Goal: Task Accomplishment & Management: Complete application form

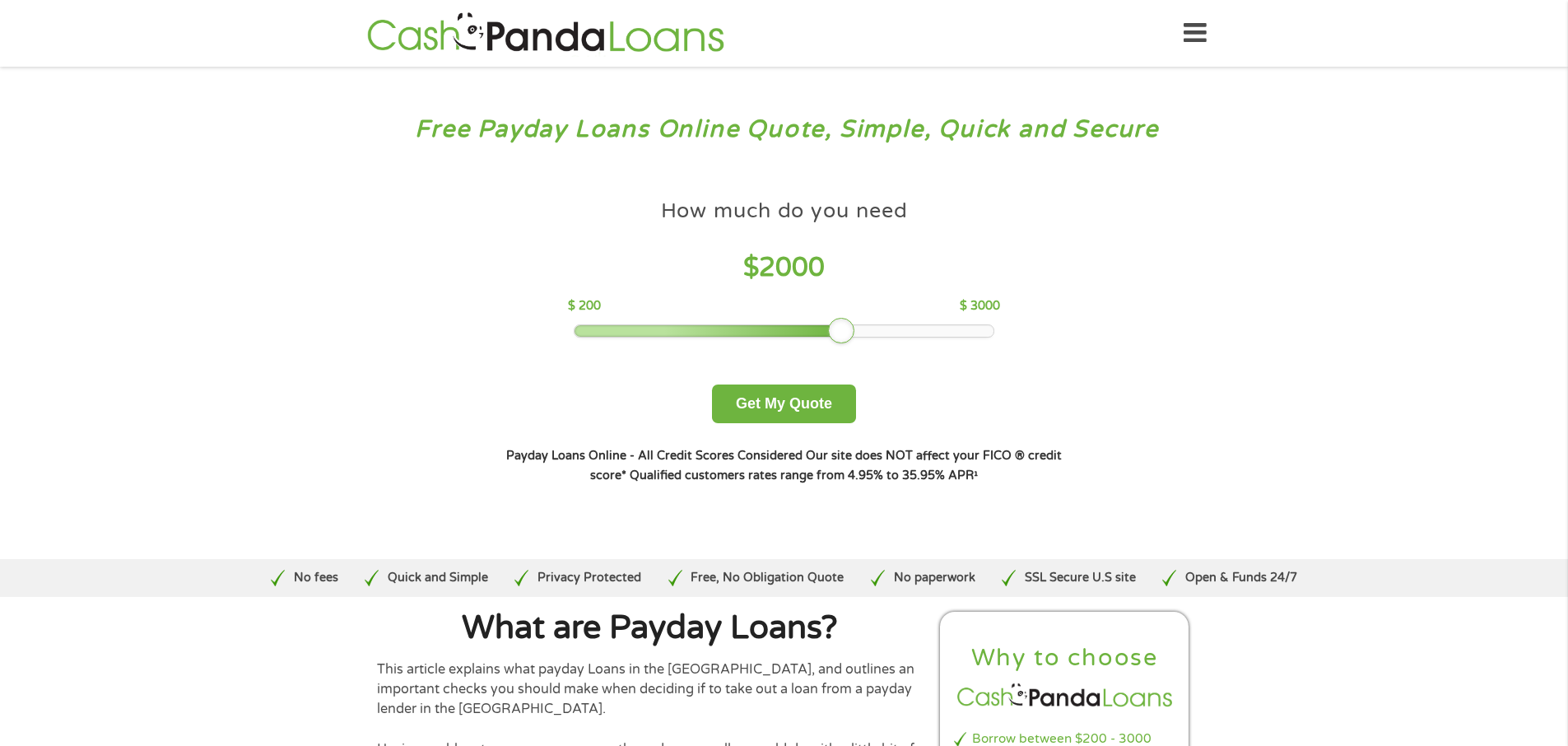
drag, startPoint x: 698, startPoint y: 331, endPoint x: 847, endPoint y: 338, distance: 149.2
click at [847, 338] on div at bounding box center [841, 331] width 27 height 27
click at [785, 410] on button "Get My Quote" at bounding box center [784, 404] width 144 height 38
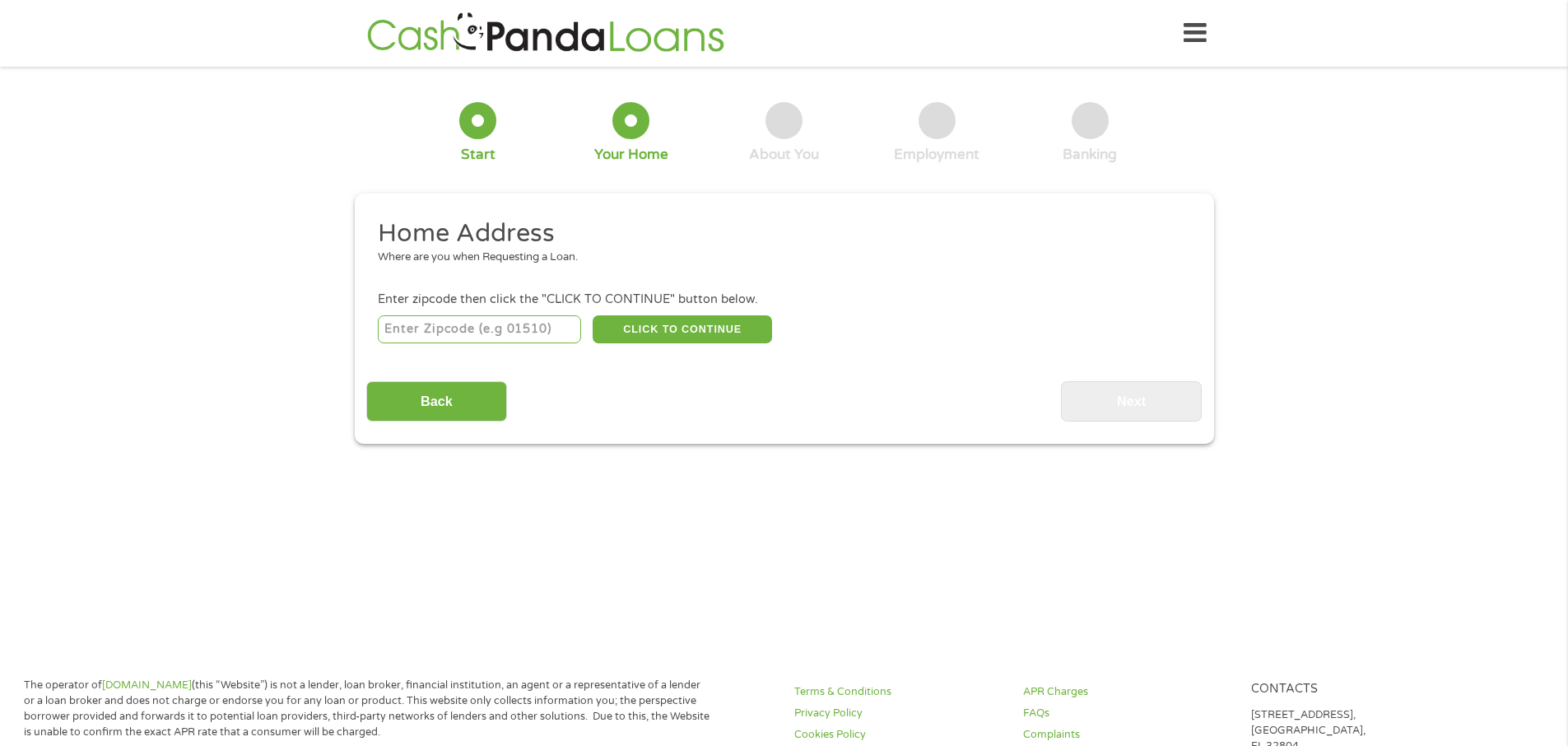
click at [419, 328] on input "number" at bounding box center [480, 329] width 204 height 28
type input "50324"
click at [678, 330] on button "CLICK TO CONTINUE" at bounding box center [682, 329] width 179 height 28
type input "50324"
type input "[GEOGRAPHIC_DATA]"
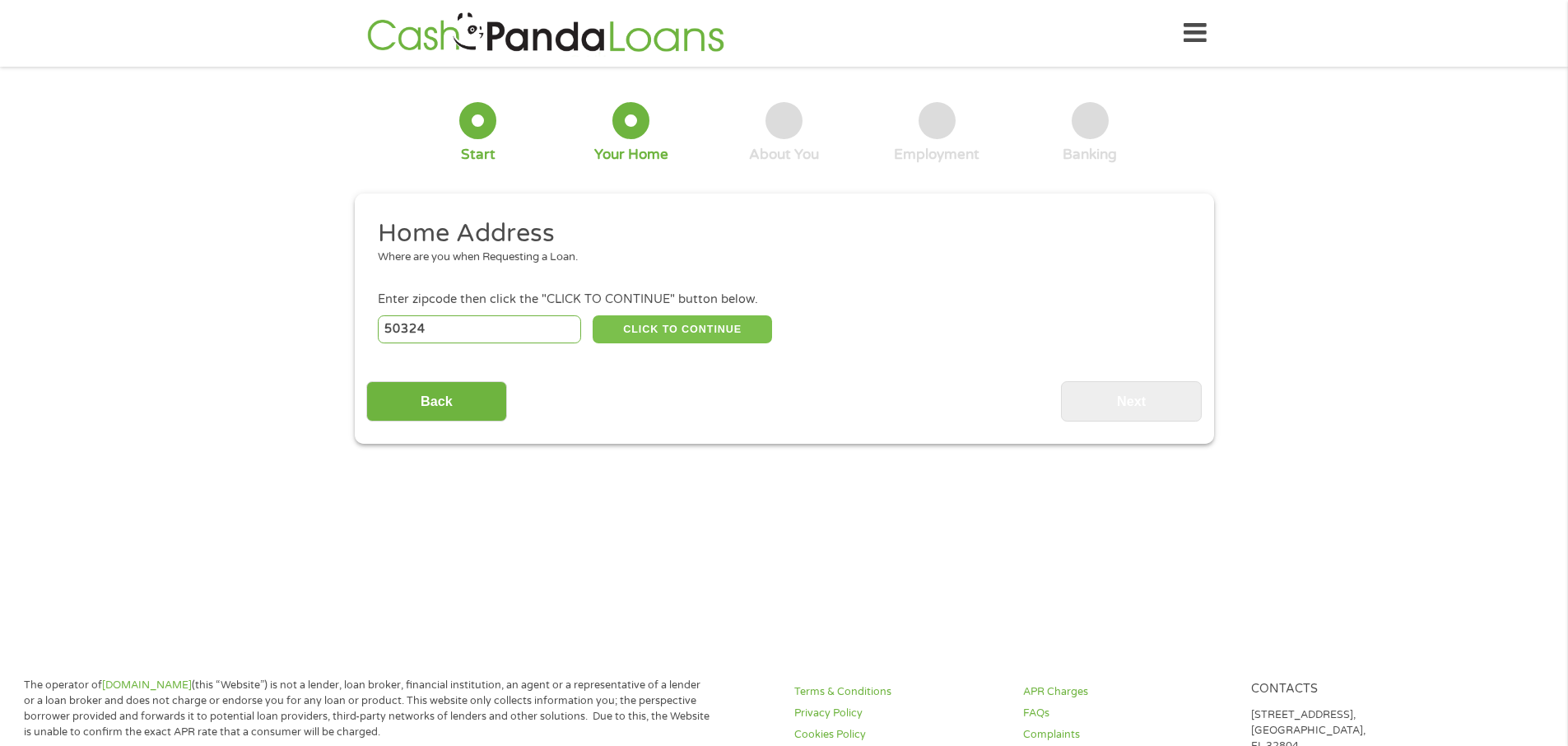
select select "[US_STATE]"
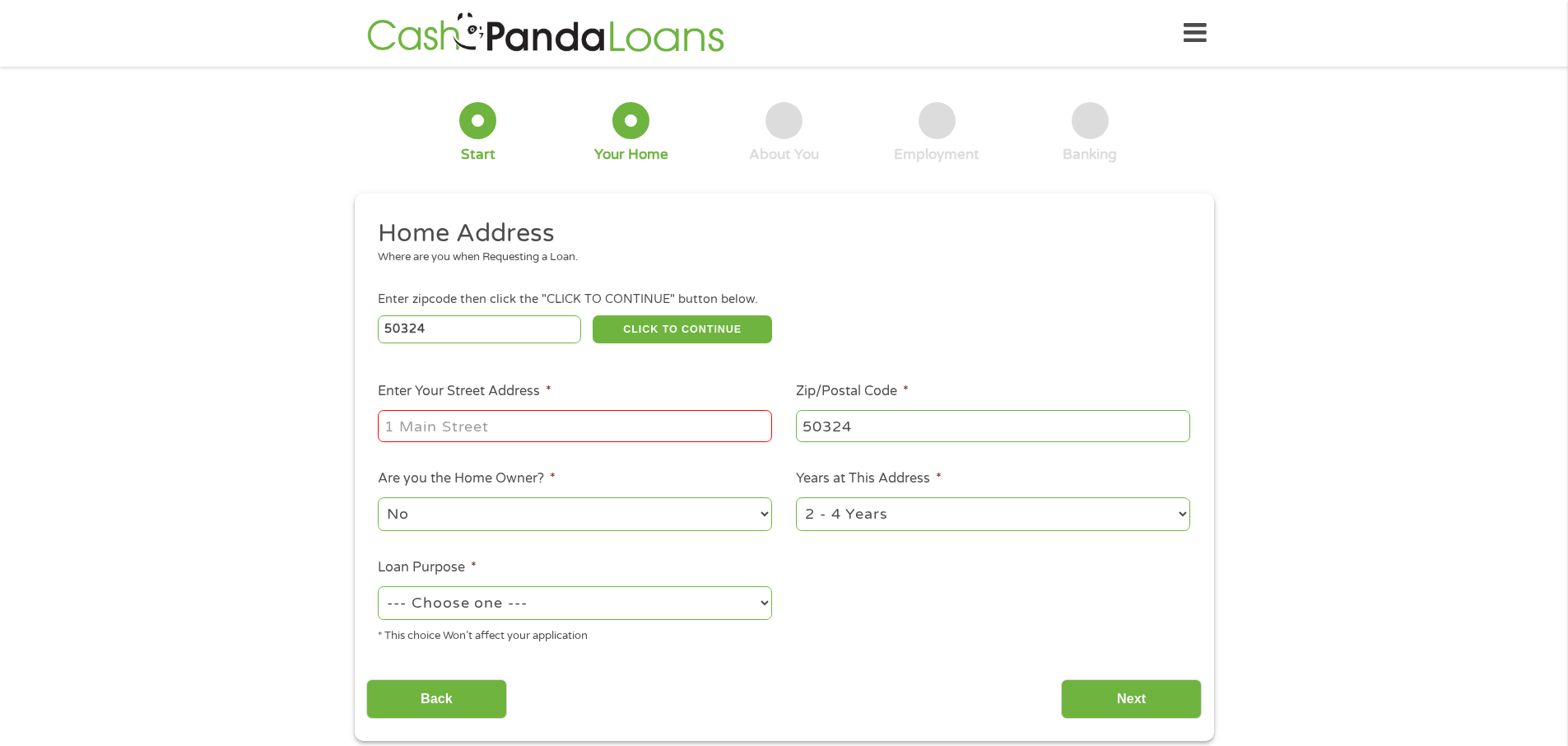
click at [463, 437] on input "Enter Your Street Address *" at bounding box center [575, 425] width 395 height 31
type input "6412 forest cr"
drag, startPoint x: 771, startPoint y: 602, endPoint x: 757, endPoint y: 605, distance: 14.3
click at [758, 605] on select "--- Choose one --- Pay Bills Debt Consolidation Home Improvement Major Purchase…" at bounding box center [575, 603] width 395 height 34
select select "medicalexpenses"
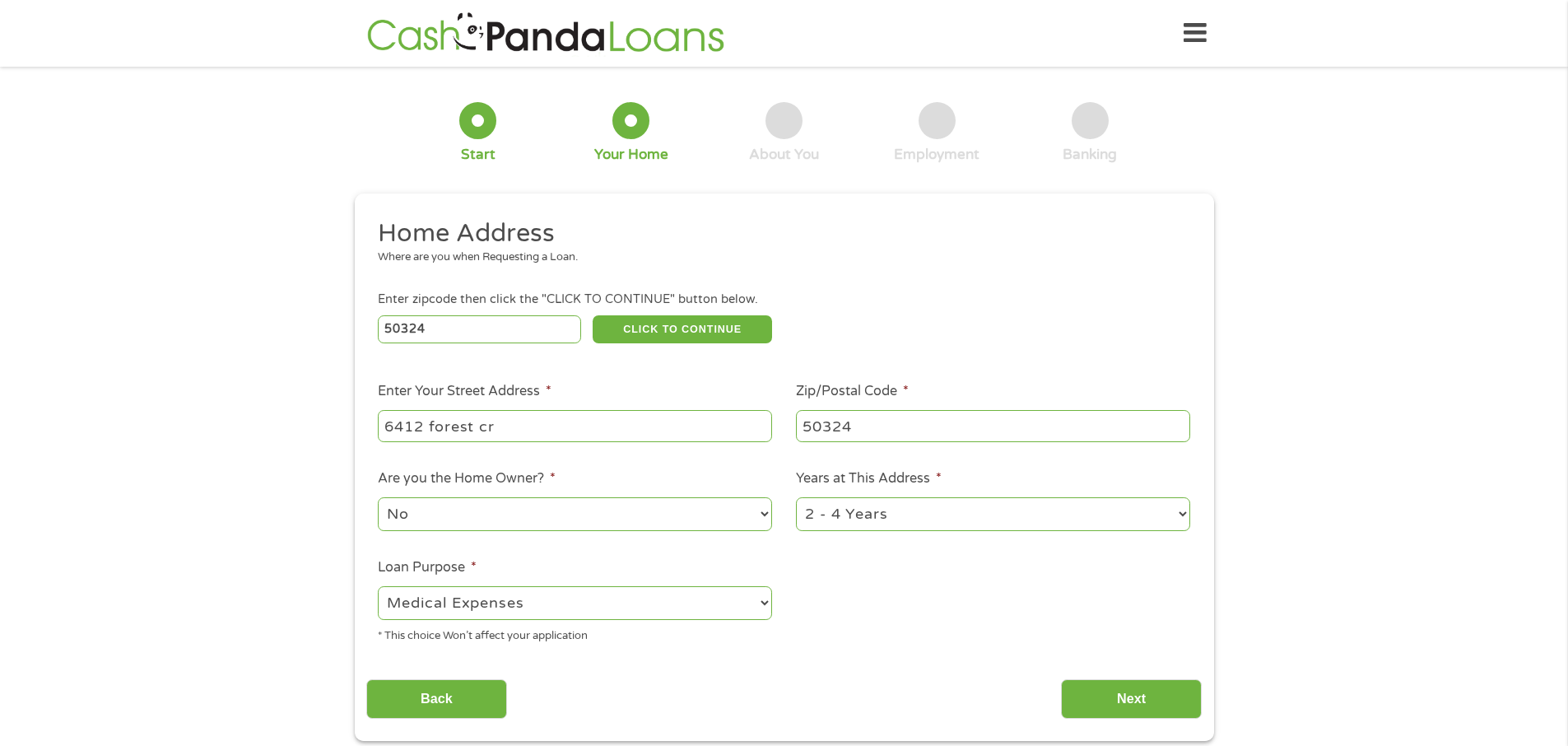
click at [378, 586] on select "--- Choose one --- Pay Bills Debt Consolidation Home Improvement Major Purchase…" at bounding box center [575, 603] width 395 height 34
click at [1186, 509] on select "1 Year or less 1 - 2 Years 2 - 4 Years Over 4 Years" at bounding box center [994, 515] width 395 height 34
select select "12months"
click at [797, 498] on select "1 Year or less 1 - 2 Years 2 - 4 Years Over 4 Years" at bounding box center [994, 515] width 395 height 34
click at [1137, 698] on input "Next" at bounding box center [1131, 700] width 141 height 40
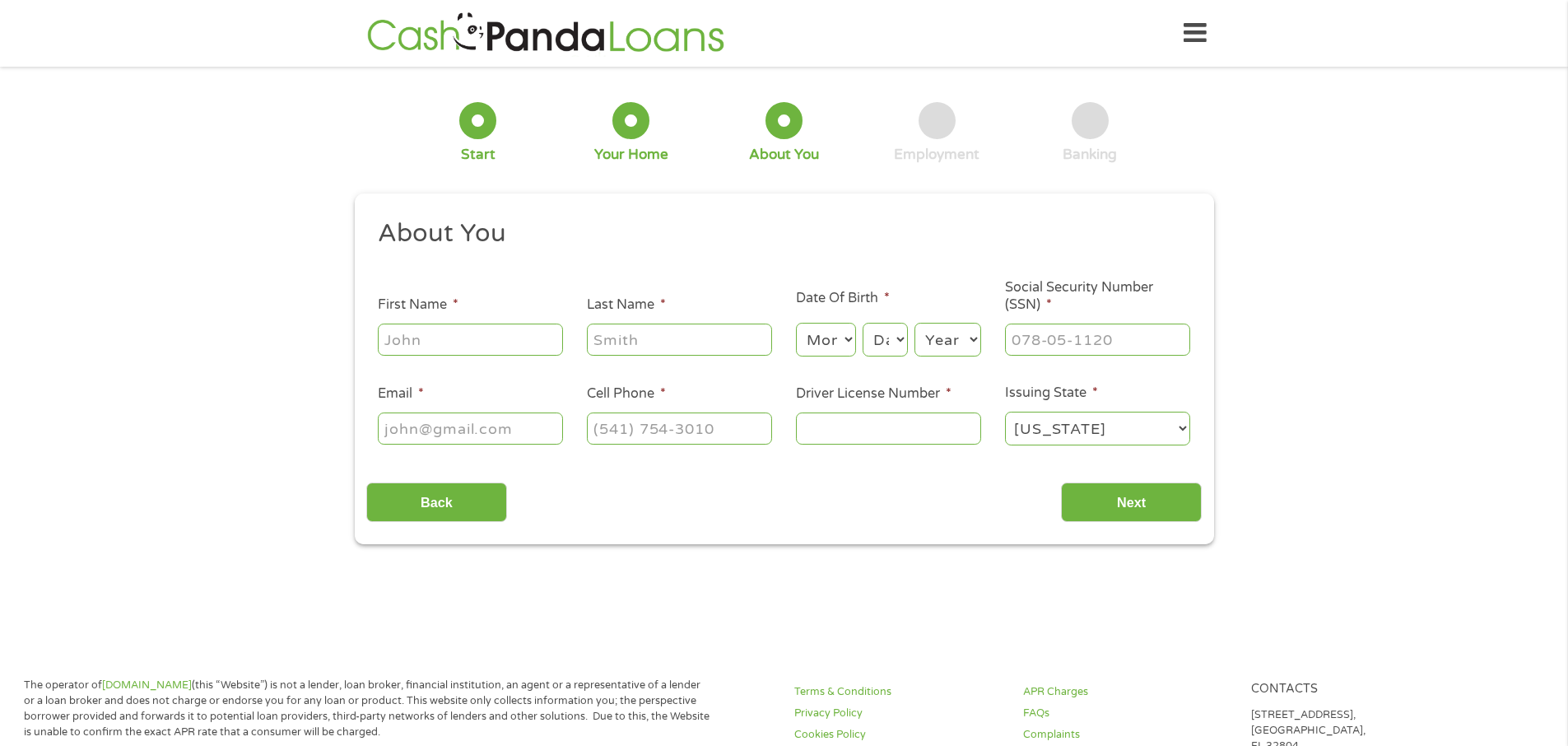
scroll to position [6, 6]
click at [407, 335] on input "First Name *" at bounding box center [470, 339] width 185 height 31
type input "[PERSON_NAME]"
click at [662, 347] on input "Last Name *" at bounding box center [679, 339] width 185 height 31
type input "[PERSON_NAME]"
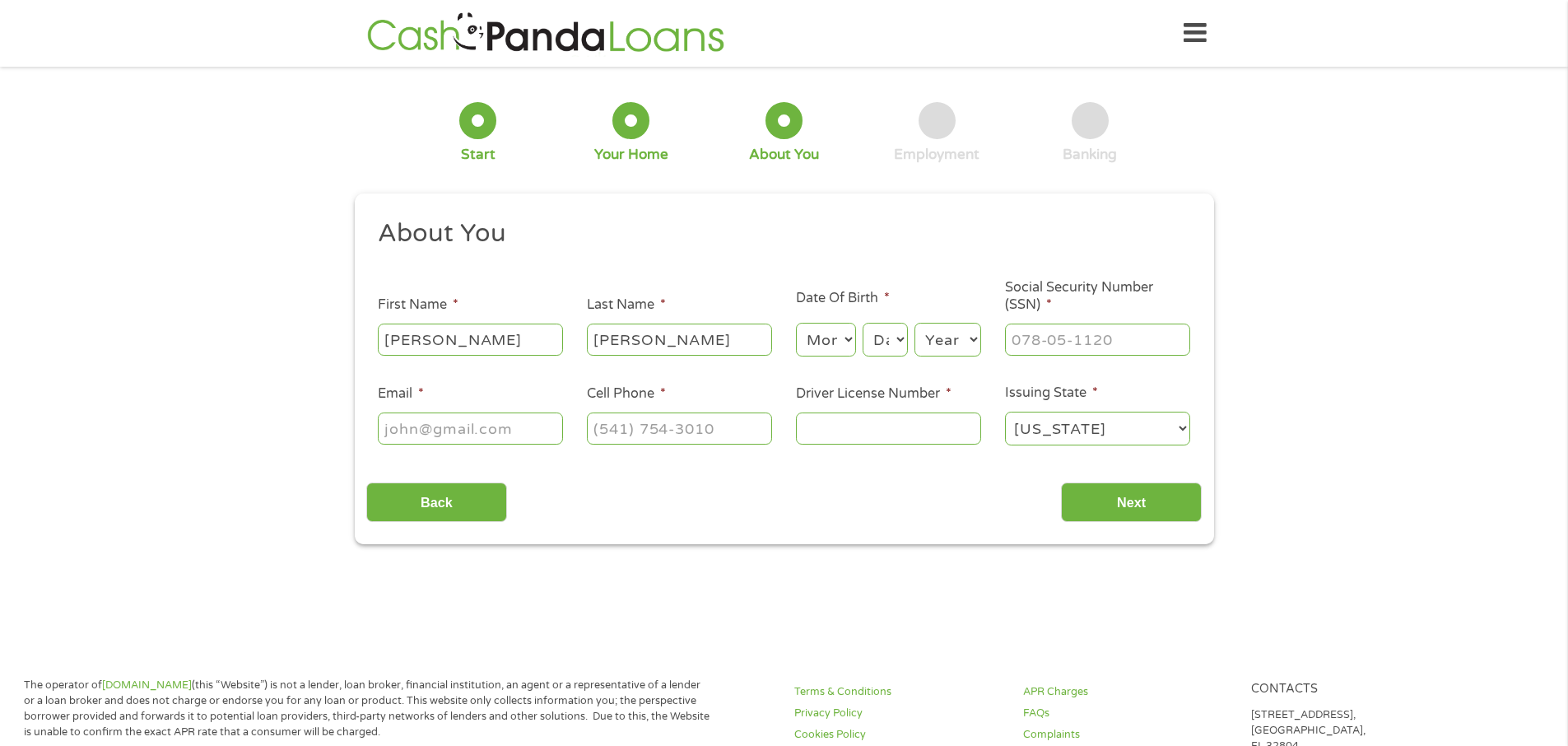
click at [850, 343] on select "Month 1 2 3 4 5 6 7 8 9 10 11 12" at bounding box center [826, 339] width 60 height 34
select select "8"
click at [797, 323] on select "Month 1 2 3 4 5 6 7 8 9 10 11 12" at bounding box center [826, 339] width 60 height 34
click at [895, 340] on select "Day 1 2 3 4 5 6 7 8 9 10 11 12 13 14 15 16 17 18 19 20 21 22 23 24 25 26 27 28 …" at bounding box center [885, 339] width 45 height 34
select select "9"
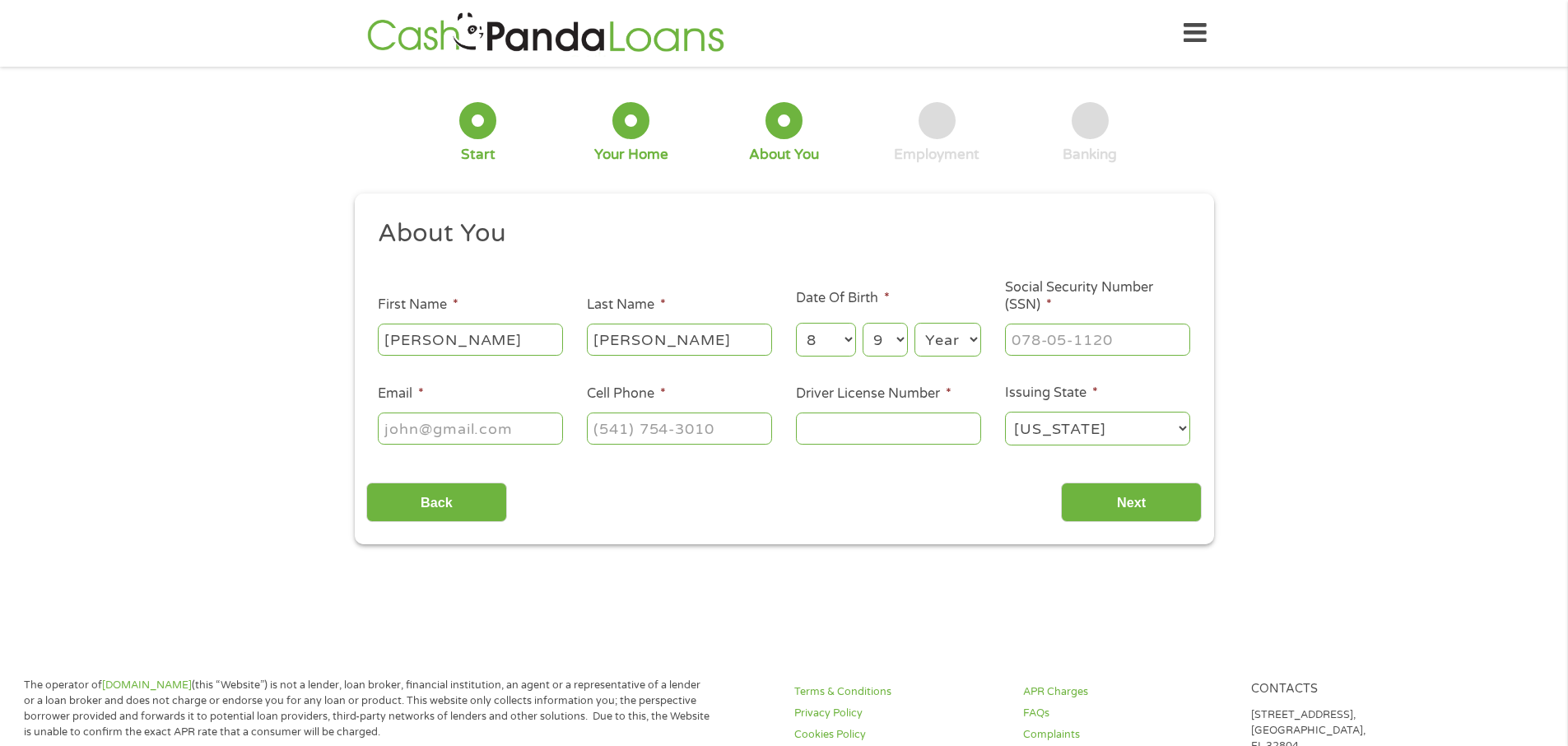
click at [863, 323] on select "Day 1 2 3 4 5 6 7 8 9 10 11 12 13 14 15 16 17 18 19 20 21 22 23 24 25 26 27 28 …" at bounding box center [885, 339] width 45 height 34
click at [962, 342] on select "Year [DATE] 2006 2005 2004 2003 2002 2001 2000 1999 1998 1997 1996 1995 1994 19…" at bounding box center [947, 339] width 67 height 34
select select "1955"
drag, startPoint x: 993, startPoint y: 366, endPoint x: 1002, endPoint y: 352, distance: 16.6
click at [992, 365] on ul "About You This field is hidden when viewing the form Title * --- Choose one ---…" at bounding box center [784, 339] width 836 height 243
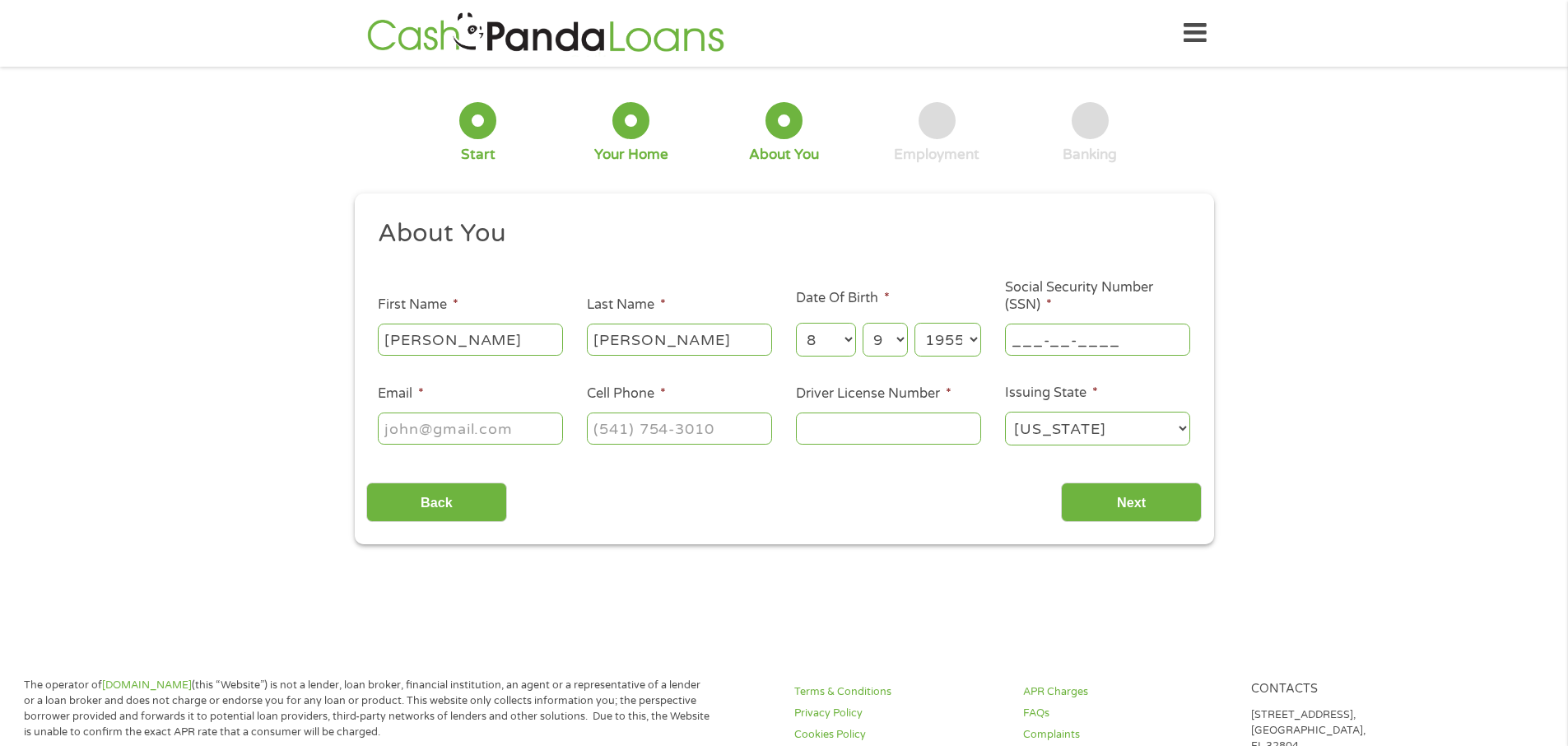
click at [1025, 342] on input "___-__-____" at bounding box center [1097, 339] width 185 height 31
type input "165-48-6782"
click at [394, 428] on input "Email *" at bounding box center [470, 428] width 185 height 31
type input "[PERSON_NAME][EMAIL_ADDRESS][DOMAIN_NAME]"
type input "7242348811"
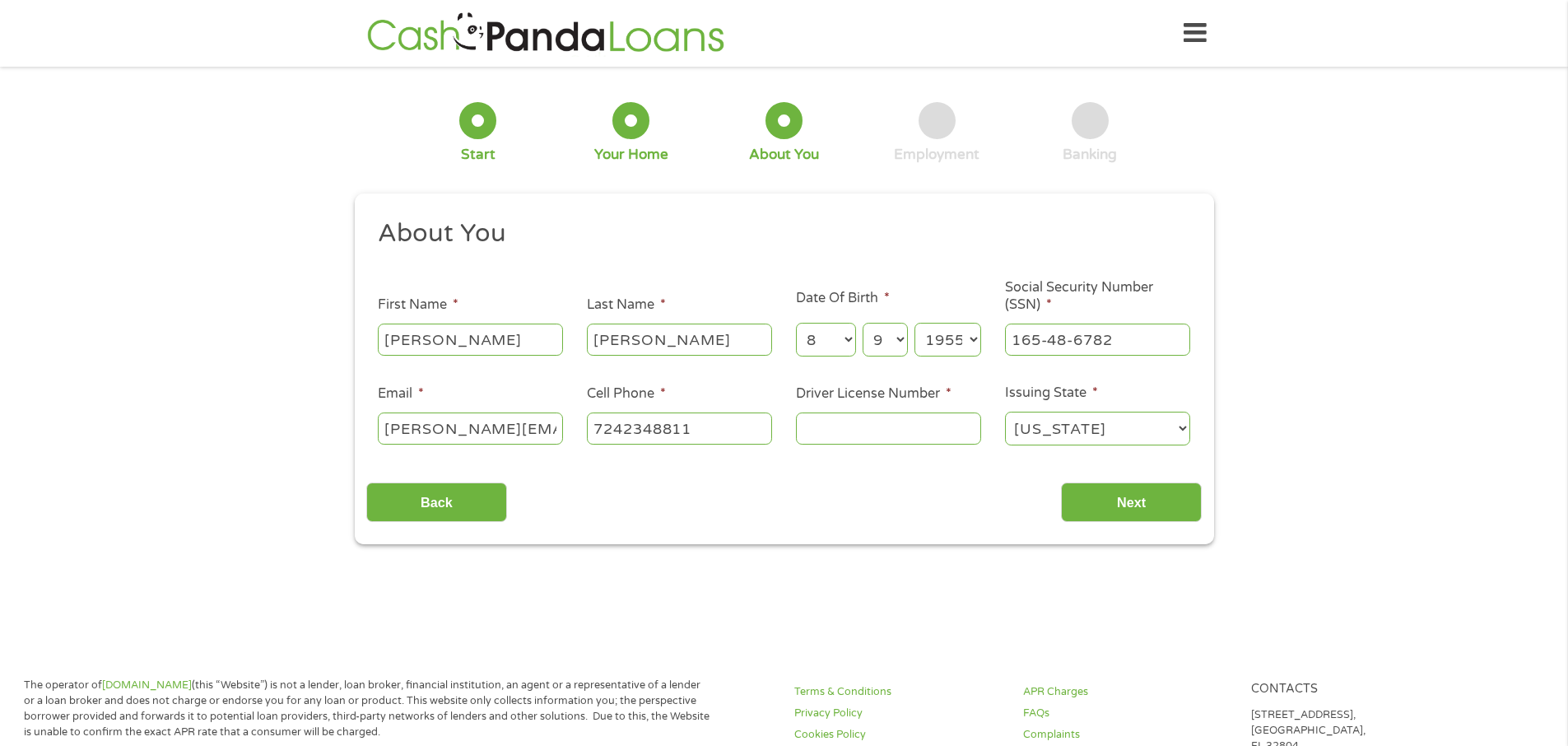
select select "[US_STATE]"
click at [728, 427] on input "[PHONE_NUMBER]" at bounding box center [679, 428] width 185 height 31
type input "[PHONE_NUMBER]"
drag, startPoint x: 852, startPoint y: 418, endPoint x: 847, endPoint y: 427, distance: 10.3
click at [847, 427] on input "Driver License Number *" at bounding box center [888, 428] width 185 height 31
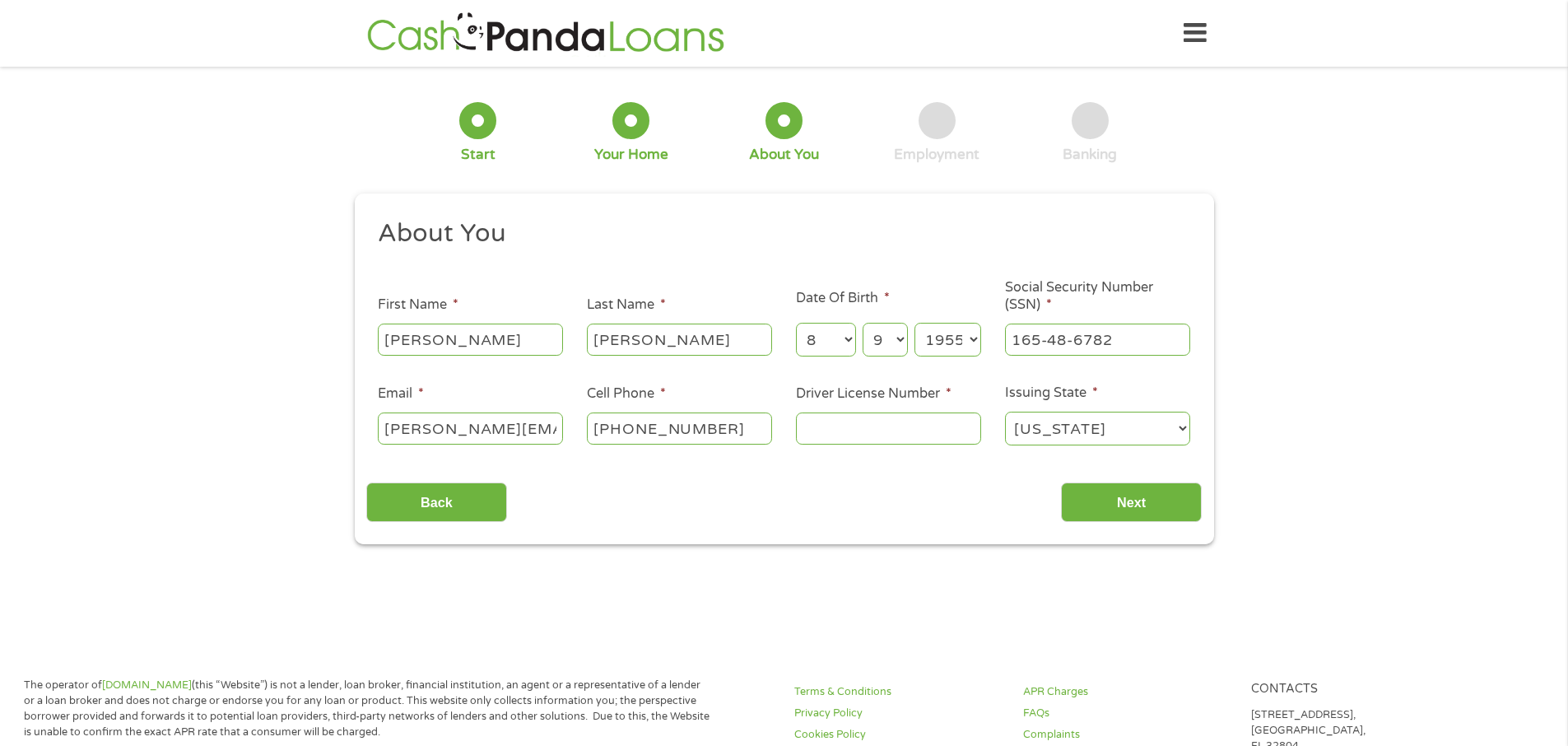
click at [830, 432] on input "Driver License Number *" at bounding box center [888, 428] width 185 height 31
drag, startPoint x: 438, startPoint y: 344, endPoint x: 330, endPoint y: 343, distance: 108.0
click at [330, 343] on div "1 Start 2 Your Home 3 About You 4 Employment 5 Banking 6 This field is hidden w…" at bounding box center [784, 312] width 1568 height 466
type input "[PERSON_NAME]"
drag, startPoint x: 641, startPoint y: 337, endPoint x: 585, endPoint y: 341, distance: 56.1
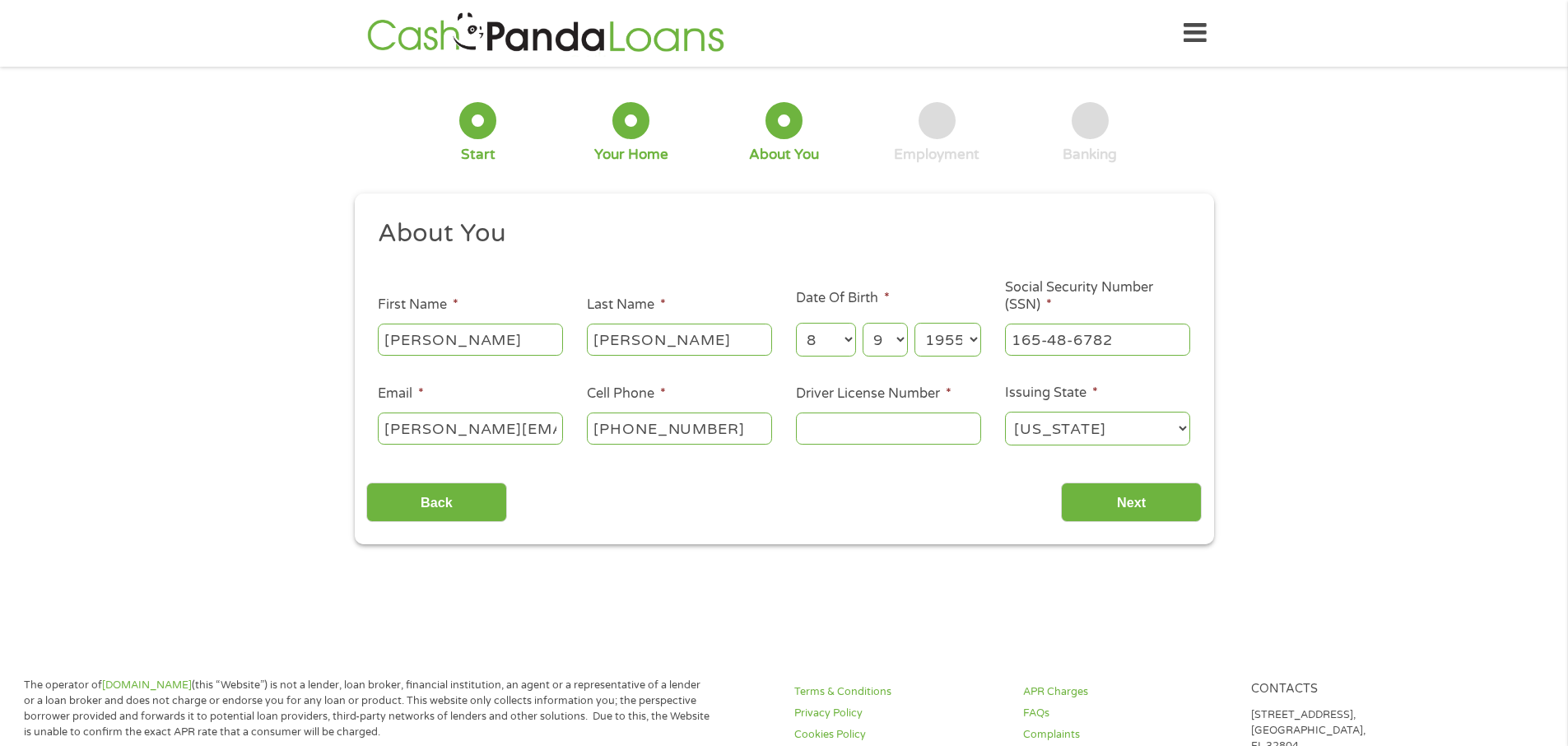
click at [585, 341] on li "Last Name * [PERSON_NAME]" at bounding box center [680, 326] width 209 height 63
type input "[PERSON_NAME]"
type input "192-48-0334"
click at [849, 340] on select "Month 1 2 3 4 5 6 7 8 9 10 11 12" at bounding box center [826, 339] width 60 height 34
select select "5"
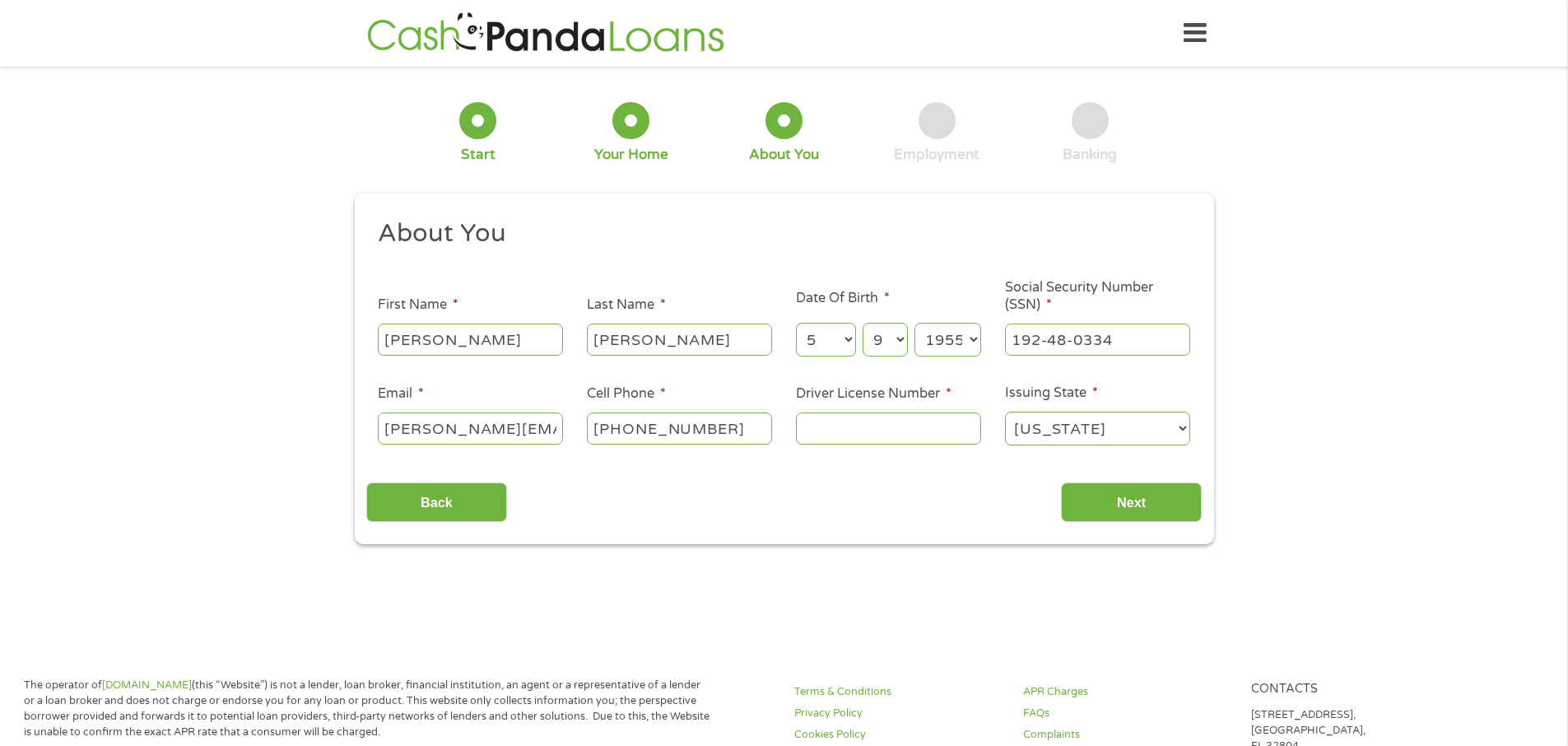
click at [797, 323] on select "Month 1 2 3 4 5 6 7 8 9 10 11 12" at bounding box center [826, 339] width 60 height 34
click at [902, 338] on select "Day 1 2 3 4 5 6 7 8 9 10 11 12 13 14 15 16 17 18 19 20 21 22 23 24 25 26 27 28 …" at bounding box center [885, 339] width 45 height 34
select select "14"
click at [863, 323] on select "Day 1 2 3 4 5 6 7 8 9 10 11 12 13 14 15 16 17 18 19 20 21 22 23 24 25 26 27 28 …" at bounding box center [885, 339] width 45 height 34
click at [895, 336] on select "Day 1 2 3 4 5 6 7 8 9 10 11 12 13 14 15 16 17 18 19 20 21 22 23 24 25 26 27 28 …" at bounding box center [885, 339] width 45 height 34
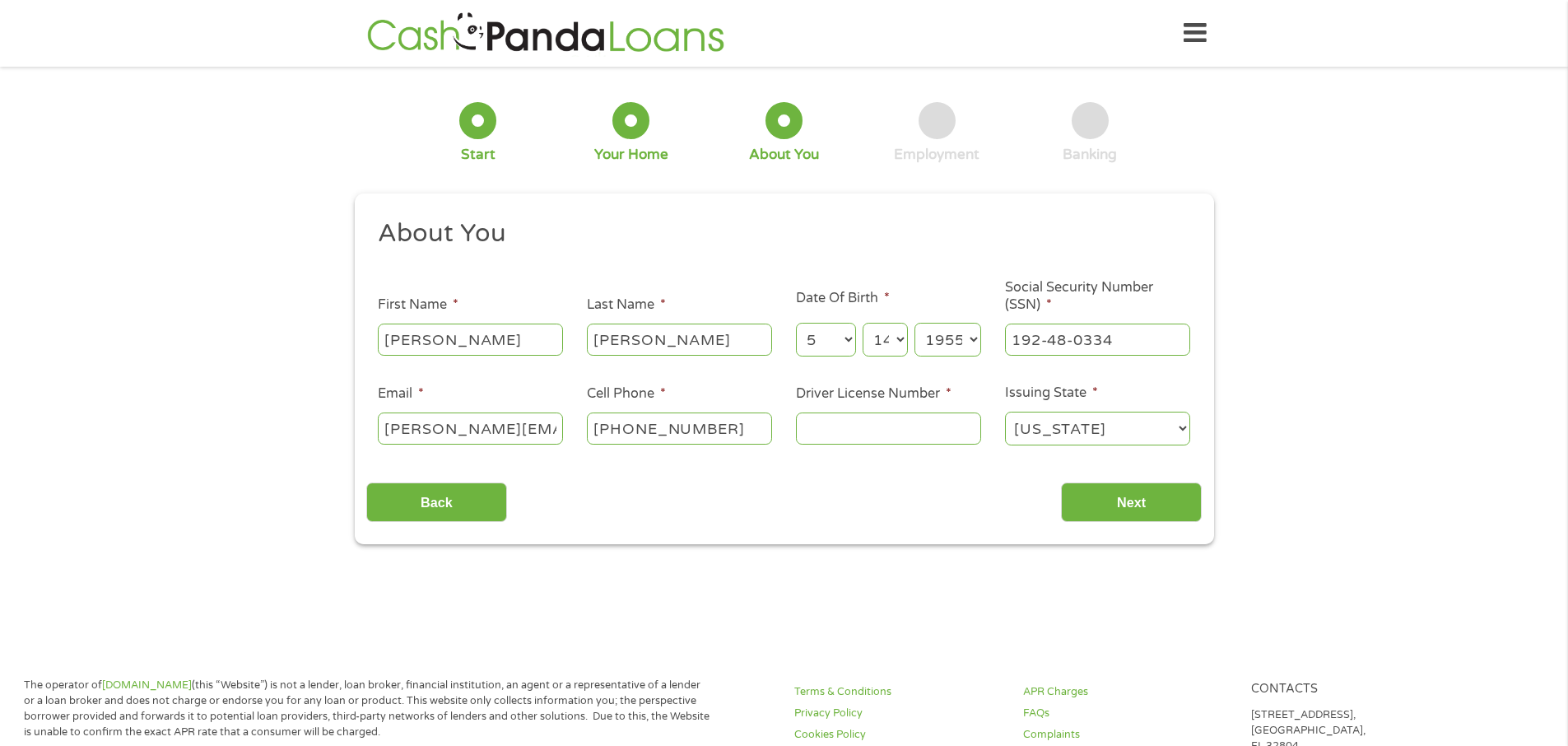
click at [863, 323] on select "Day 1 2 3 4 5 6 7 8 9 10 11 12 13 14 15 16 17 18 19 20 21 22 23 24 25 26 27 28 …" at bounding box center [885, 339] width 45 height 34
click at [844, 332] on select "Month 1 2 3 4 5 6 7 8 9 10 11 12" at bounding box center [826, 339] width 60 height 34
select select "6"
click at [797, 323] on select "Month 1 2 3 4 5 6 7 8 9 10 11 12" at bounding box center [826, 339] width 60 height 34
click at [899, 333] on select "Day 1 2 3 4 5 6 7 8 9 10 11 12 13 14 15 16 17 18 19 20 21 22 23 24 25 26 27 28 …" at bounding box center [885, 339] width 45 height 34
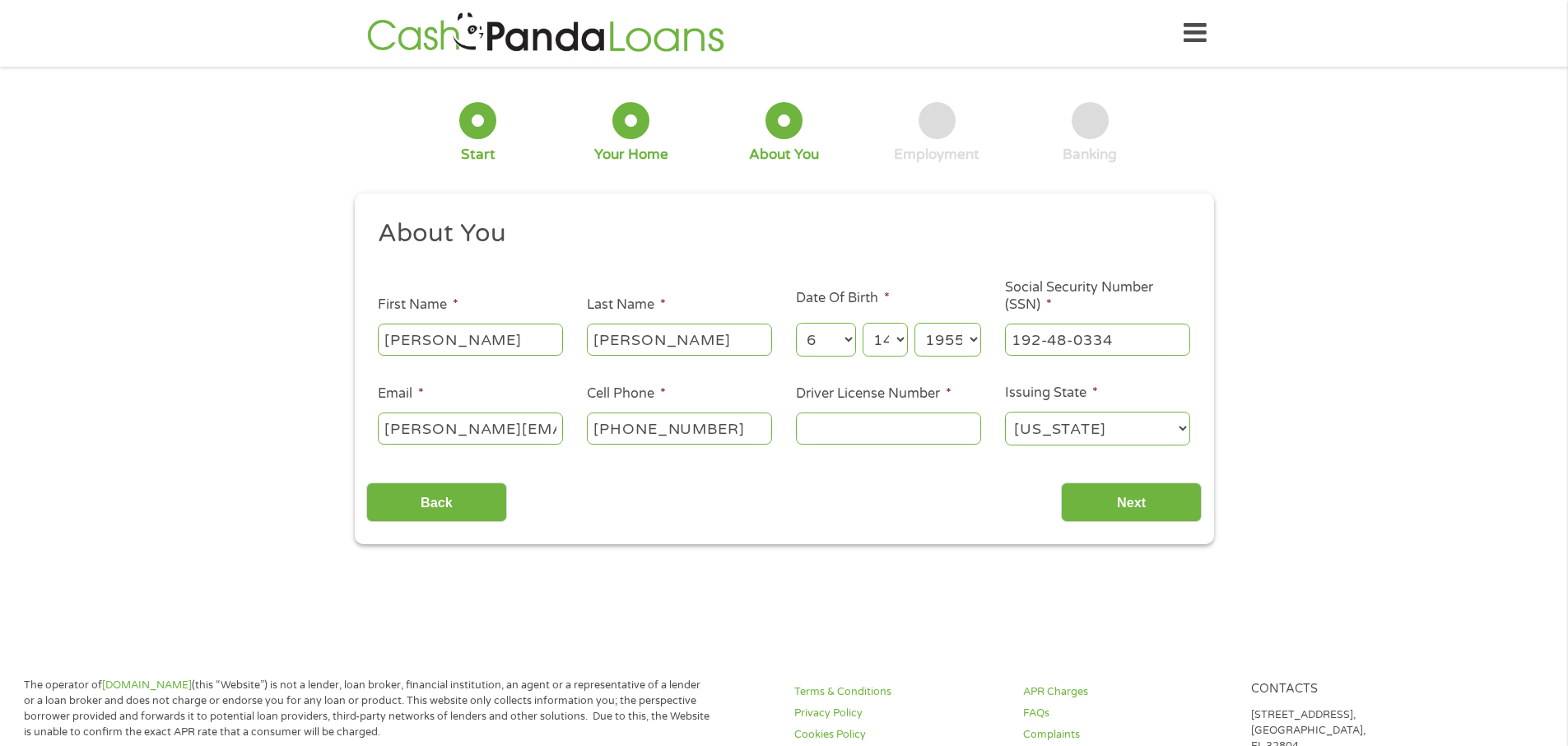
click at [863, 323] on select "Day 1 2 3 4 5 6 7 8 9 10 11 12 13 14 15 16 17 18 19 20 21 22 23 24 25 26 27 28 …" at bounding box center [885, 339] width 45 height 34
click at [835, 434] on input "Driver License Number *" at bounding box center [888, 428] width 185 height 31
type input "h"
type input "H14230296"
click at [1108, 507] on input "Next" at bounding box center [1131, 502] width 141 height 40
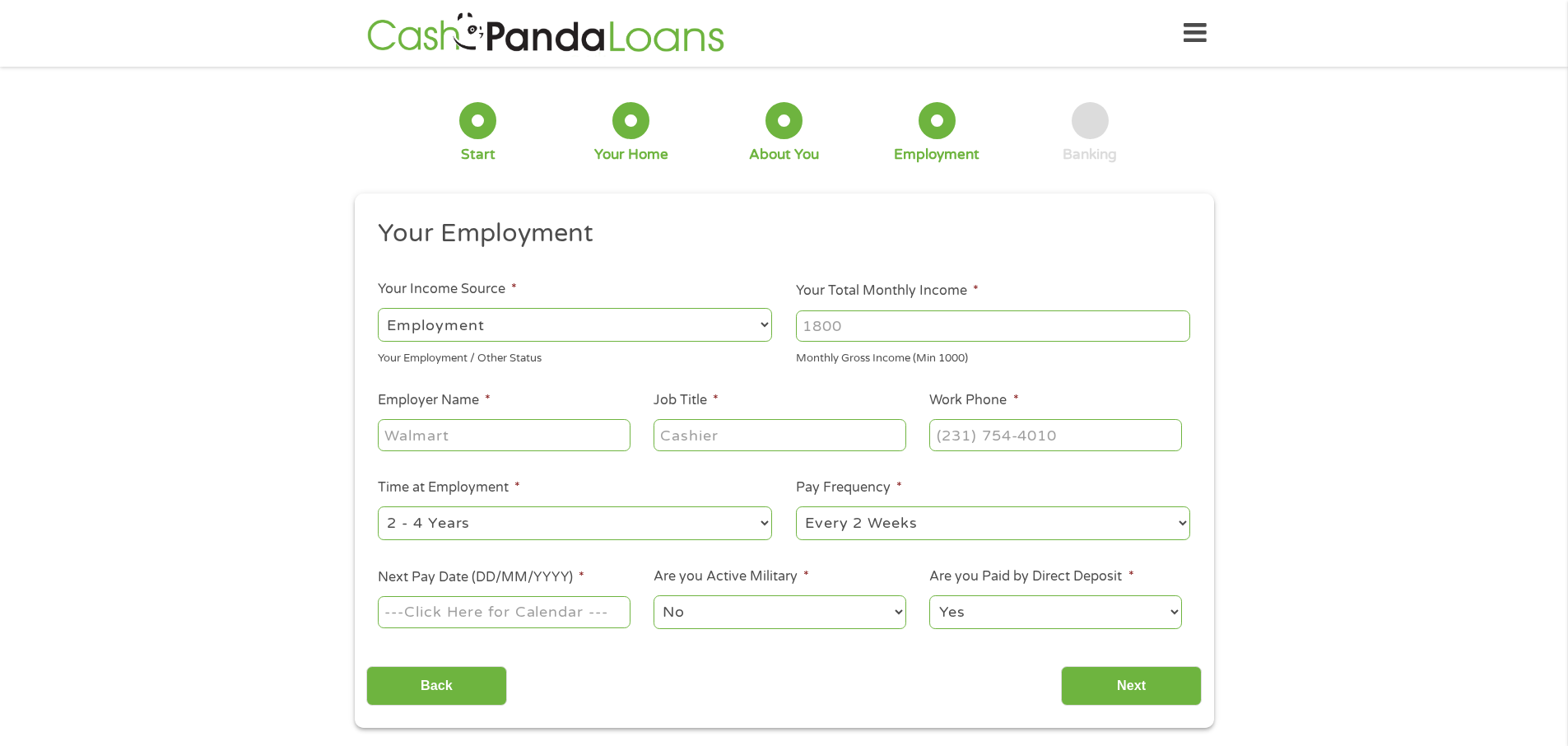
click at [762, 326] on select "--- Choose one --- Employment [DEMOGRAPHIC_DATA] Benefits" at bounding box center [575, 325] width 395 height 34
click at [378, 308] on select "--- Choose one --- Employment [DEMOGRAPHIC_DATA] Benefits" at bounding box center [575, 325] width 395 height 34
click at [866, 331] on input "Your Total Monthly Income *" at bounding box center [994, 326] width 395 height 31
type input "2250"
drag, startPoint x: 440, startPoint y: 415, endPoint x: 430, endPoint y: 434, distance: 21.5
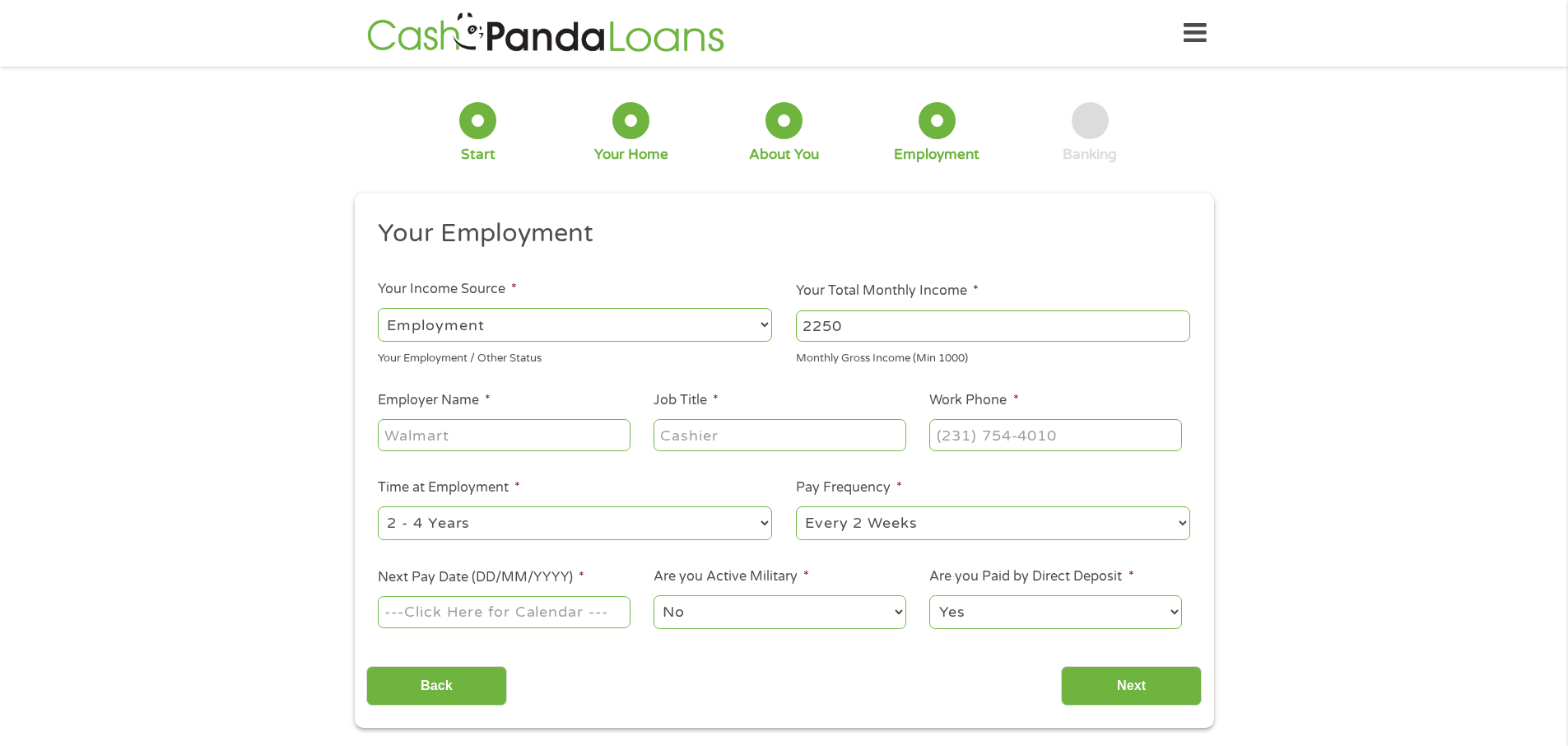
click at [430, 433] on li "Employer Name *" at bounding box center [504, 422] width 276 height 63
click at [461, 443] on input "Employer Name *" at bounding box center [504, 434] width 252 height 31
type input "SOCIAL SEC"
click at [772, 438] on input "Job Title *" at bounding box center [780, 434] width 252 height 31
type input "RETIRED"
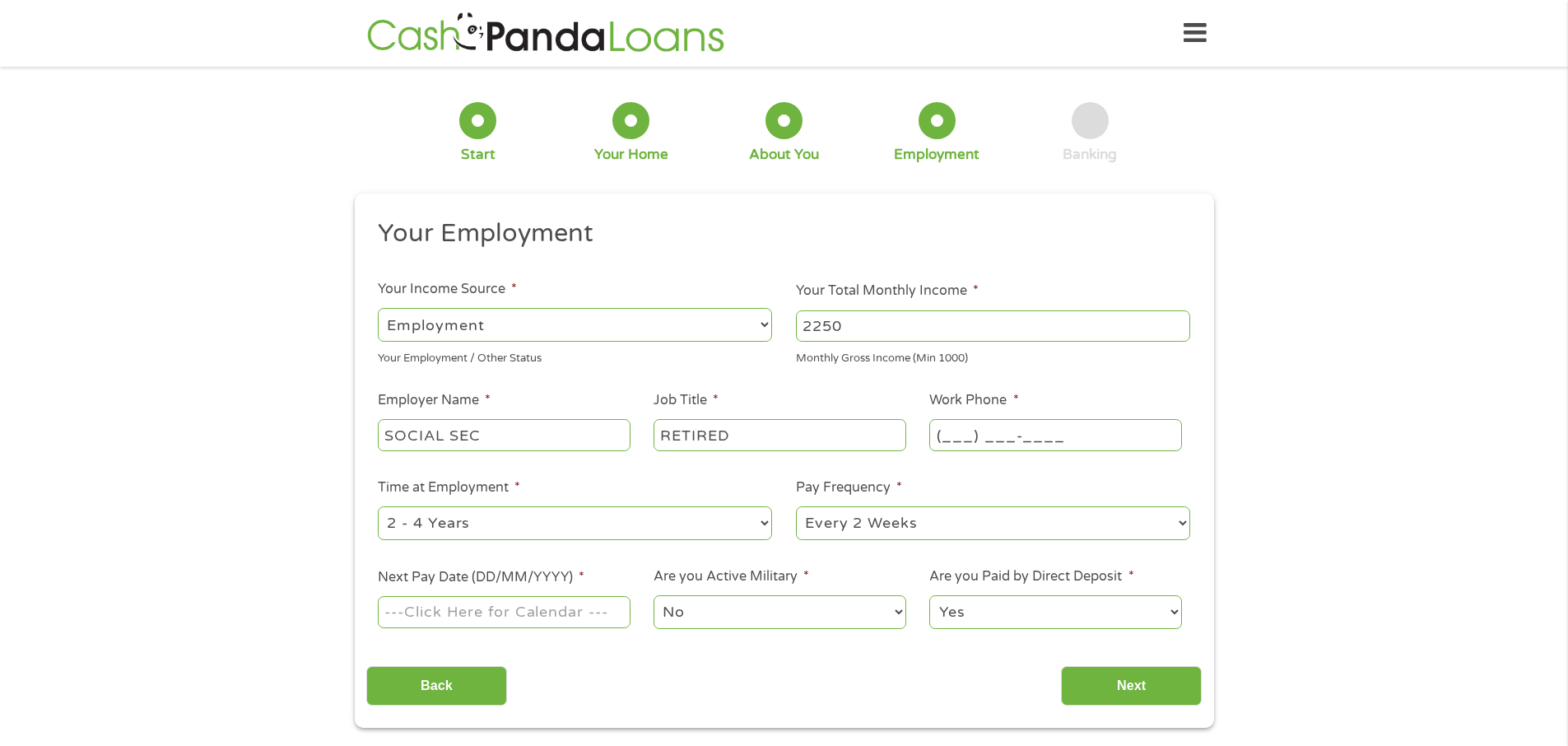
click at [962, 440] on input "(___) ___-____" at bounding box center [1055, 434] width 252 height 31
type input "[PHONE_NUMBER]"
click at [762, 523] on select "--- Choose one --- 1 Year or less 1 - 2 Years 2 - 4 Years Over 4 Years" at bounding box center [575, 524] width 395 height 34
select select "60months"
click at [378, 507] on select "--- Choose one --- 1 Year or less 1 - 2 Years 2 - 4 Years Over 4 Years" at bounding box center [575, 524] width 395 height 34
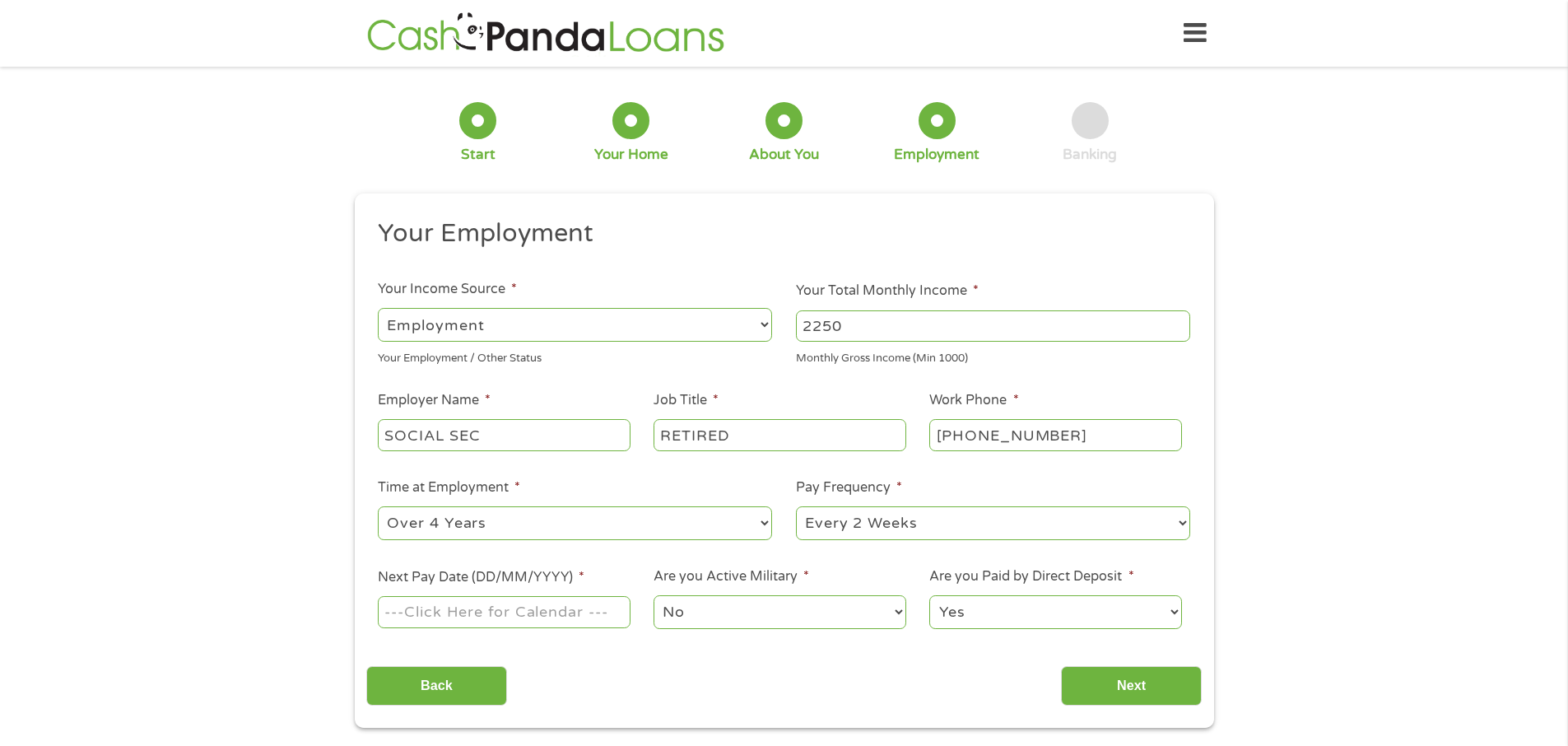
click at [1178, 520] on select "--- Choose one --- Every 2 Weeks Every Week Monthly Semi-Monthly" at bounding box center [994, 524] width 395 height 34
select select "monthly"
click at [797, 507] on select "--- Choose one --- Every 2 Weeks Every Week Monthly Semi-Monthly" at bounding box center [994, 524] width 395 height 34
click at [419, 618] on input "Next Pay Date (DD/MM/YYYY) *" at bounding box center [504, 612] width 252 height 31
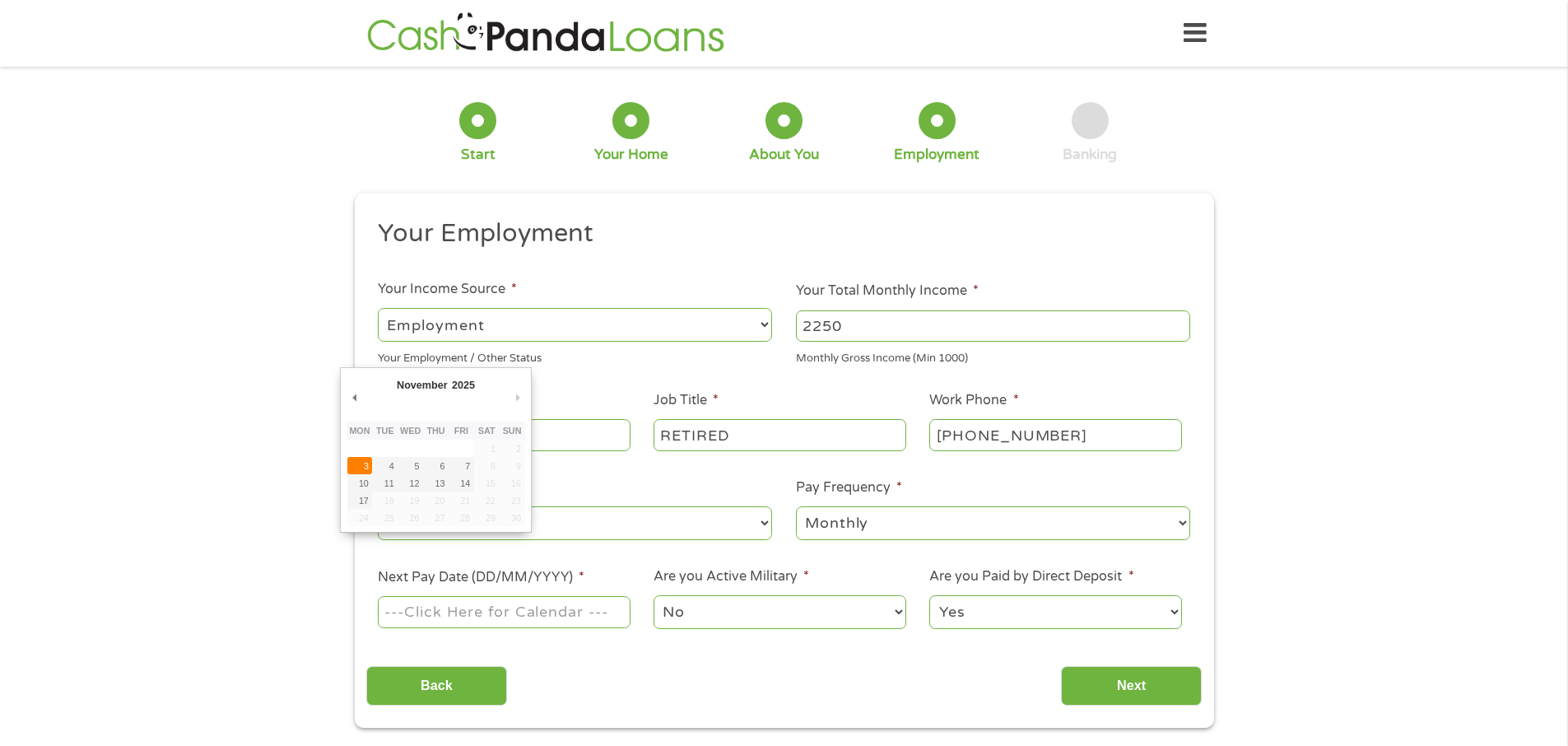
type input "[DATE]"
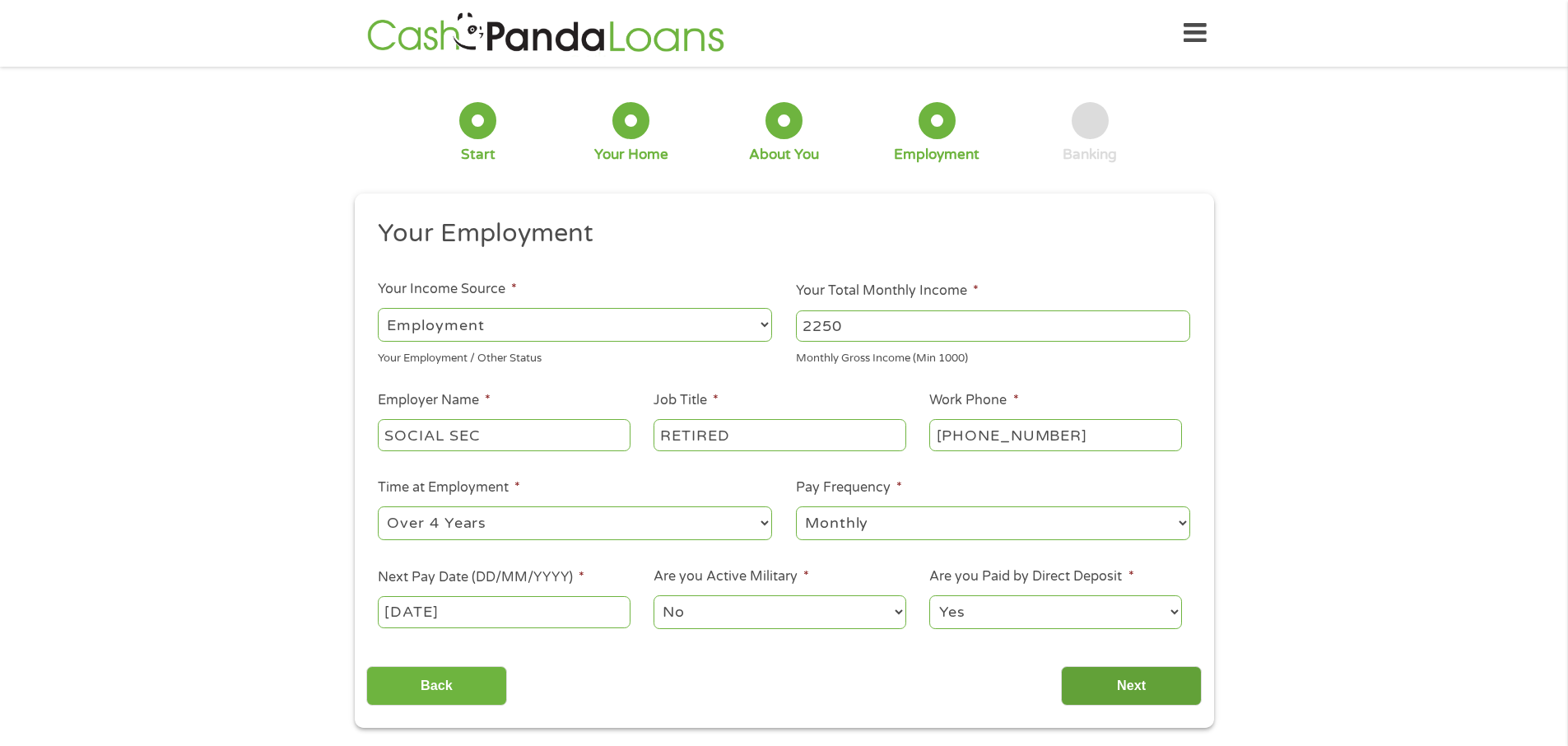
click at [1139, 682] on input "Next" at bounding box center [1131, 686] width 141 height 40
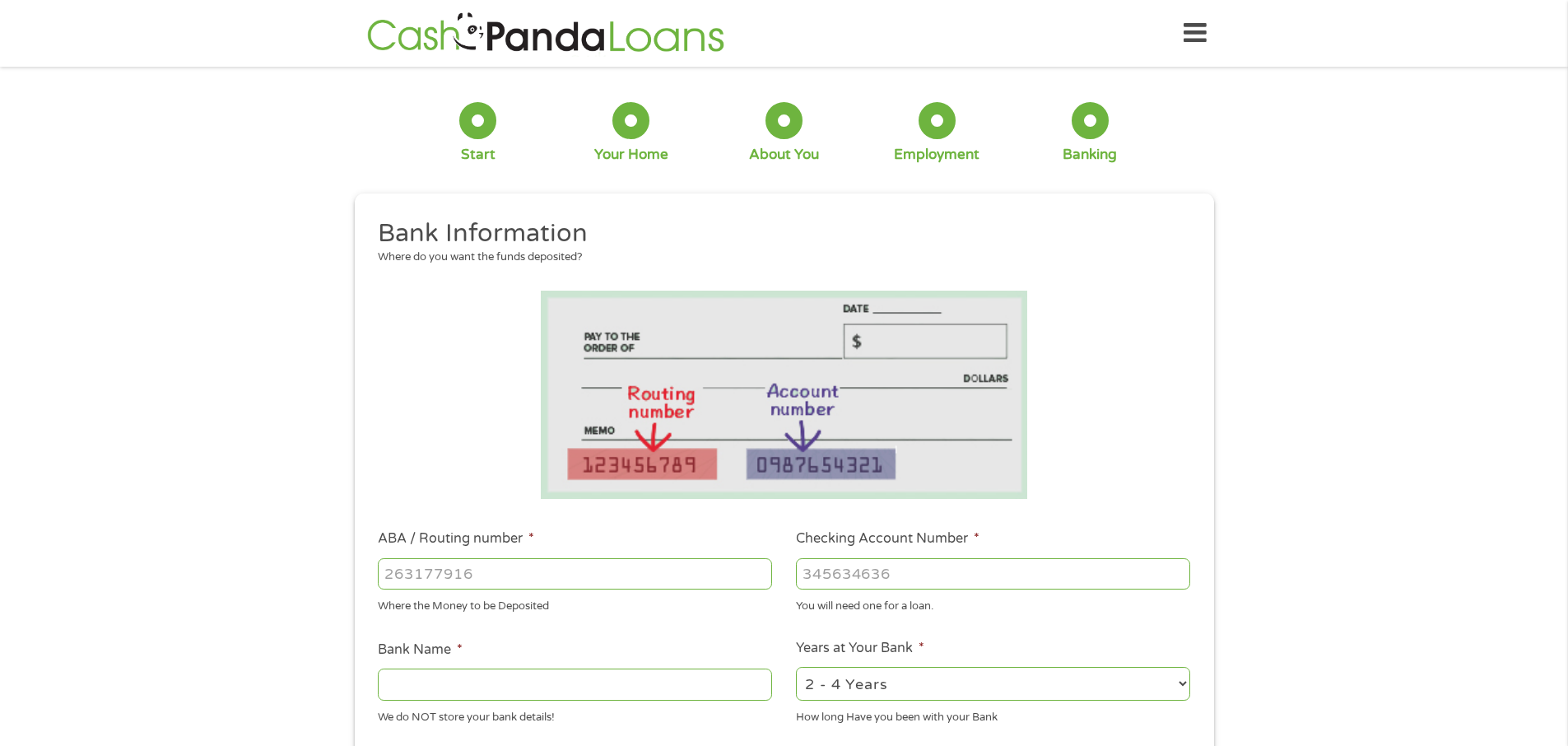
click at [493, 579] on input "ABA / Routing number *" at bounding box center [575, 574] width 395 height 31
